Goal: Register for event/course

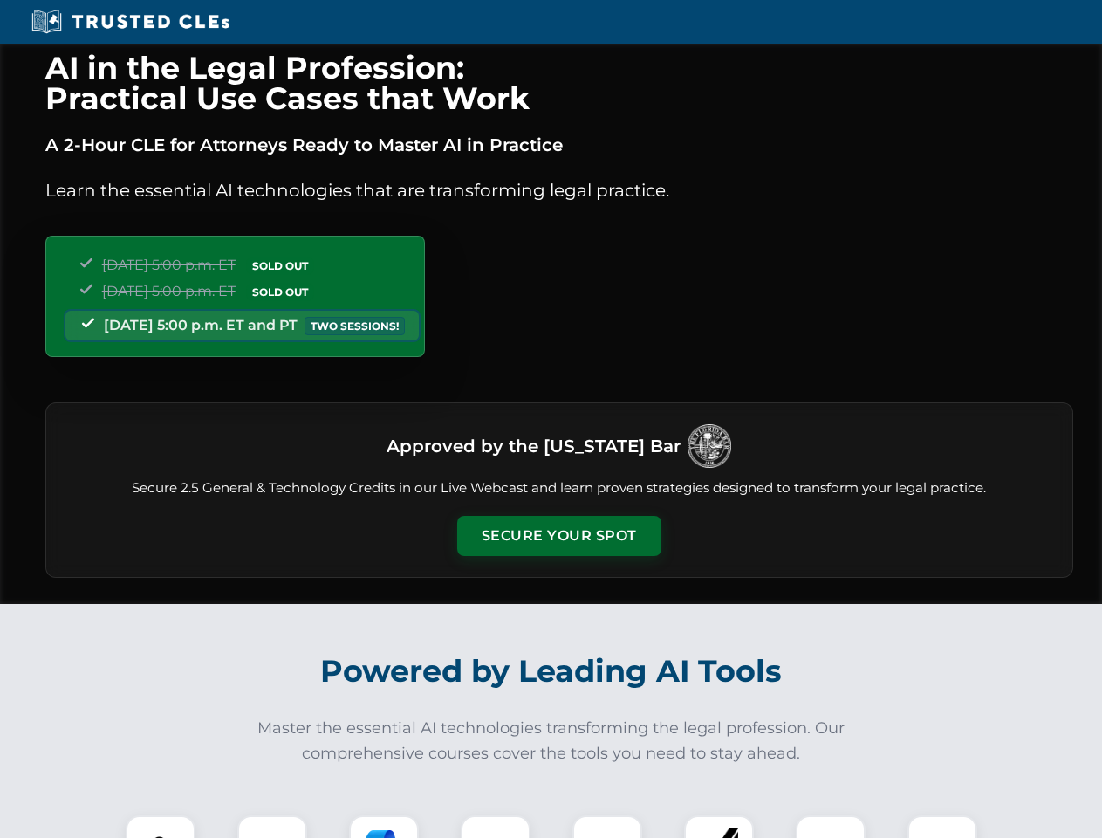
click at [558, 536] on button "Secure Your Spot" at bounding box center [559, 536] width 204 height 40
click at [161, 826] on img at bounding box center [160, 850] width 51 height 51
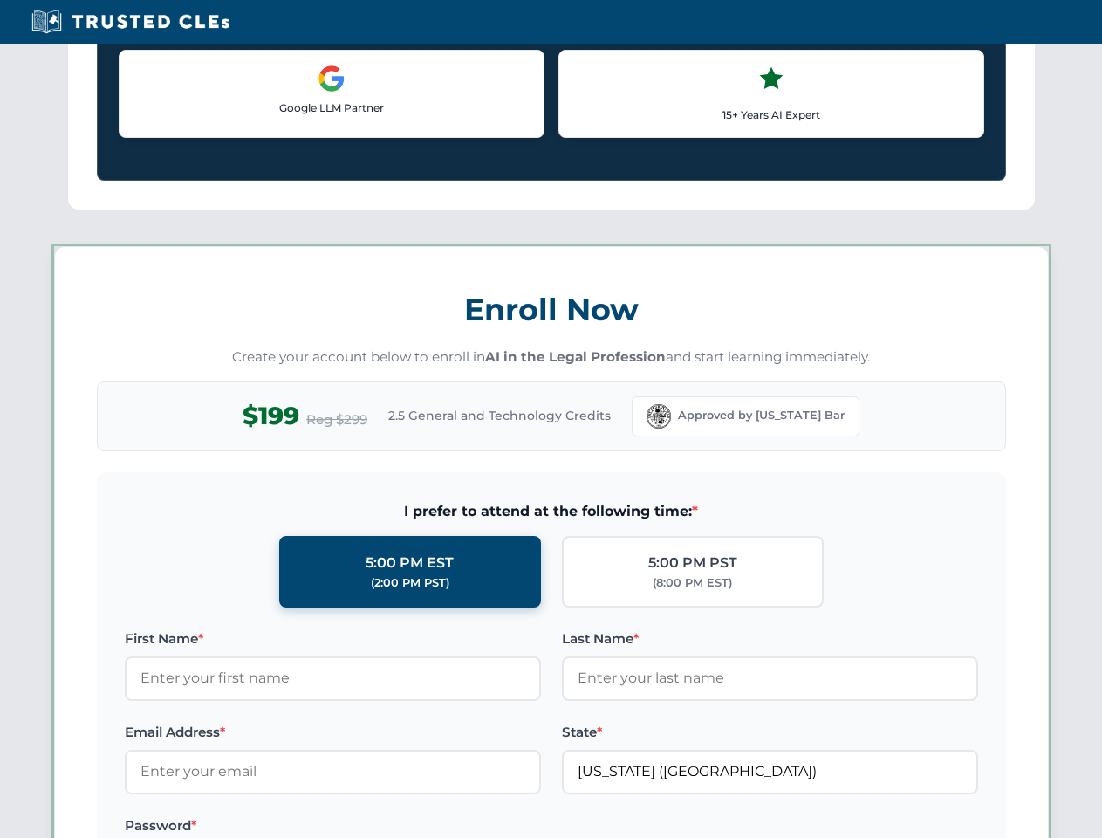
click at [384, 826] on label "Password *" at bounding box center [333, 825] width 416 height 21
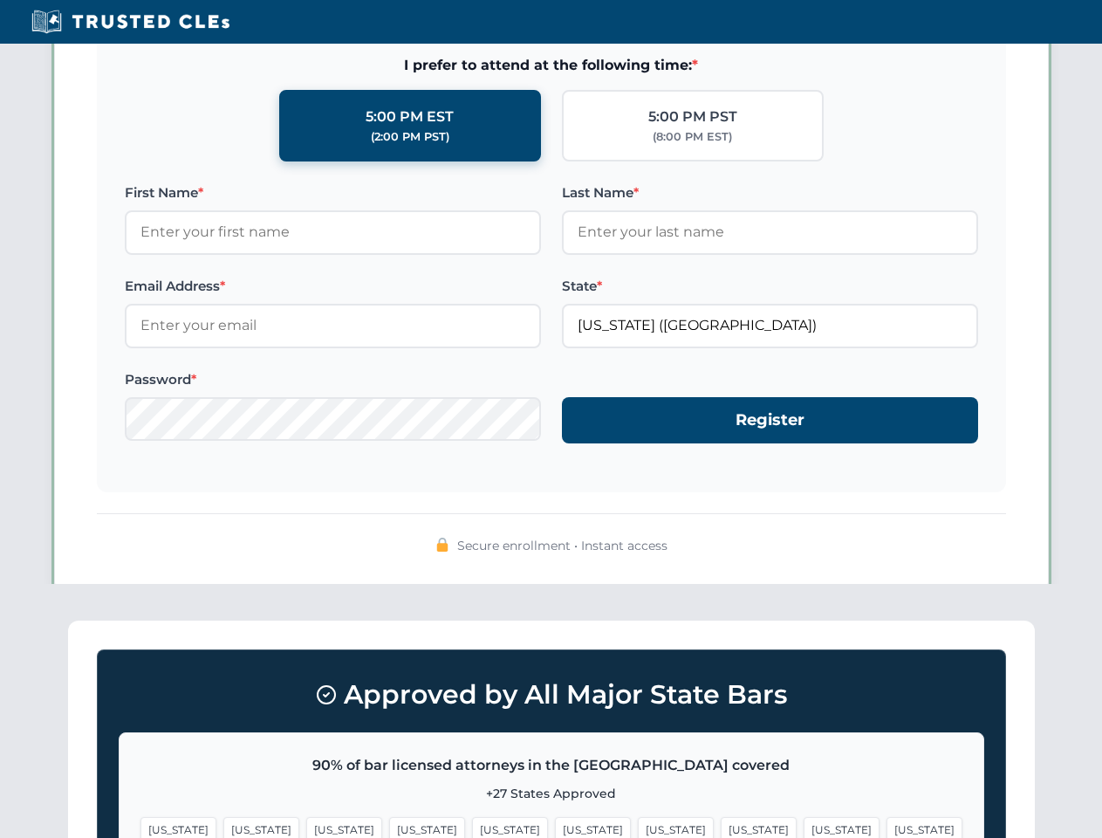
click at [804, 826] on span "[US_STATE]" at bounding box center [842, 829] width 76 height 25
